Goal: Check status

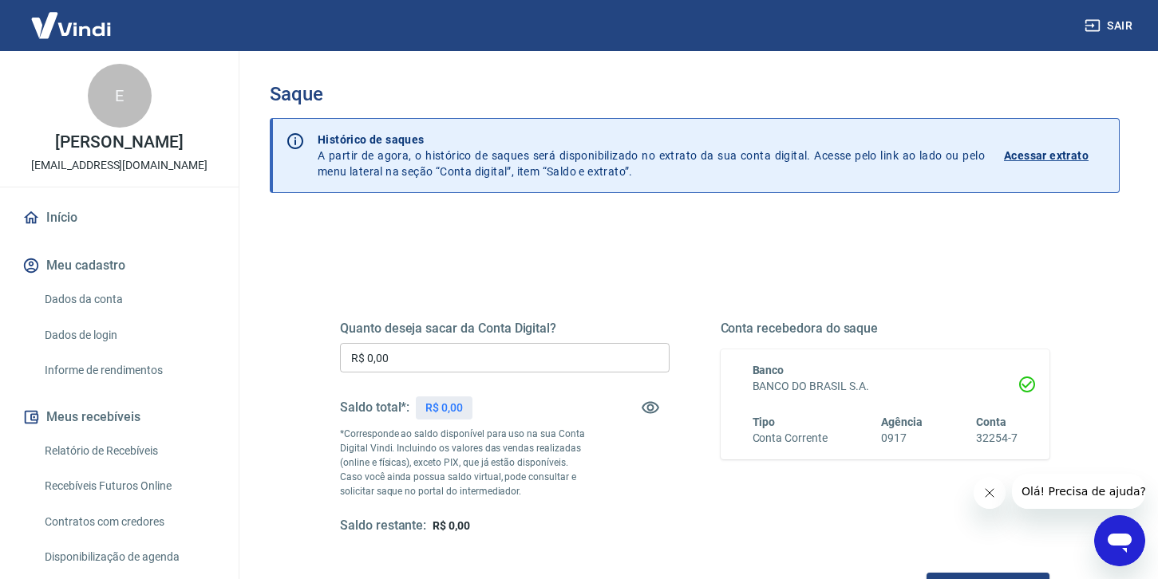
click at [1038, 162] on p "Acessar extrato" at bounding box center [1046, 156] width 85 height 16
